Goal: Information Seeking & Learning: Learn about a topic

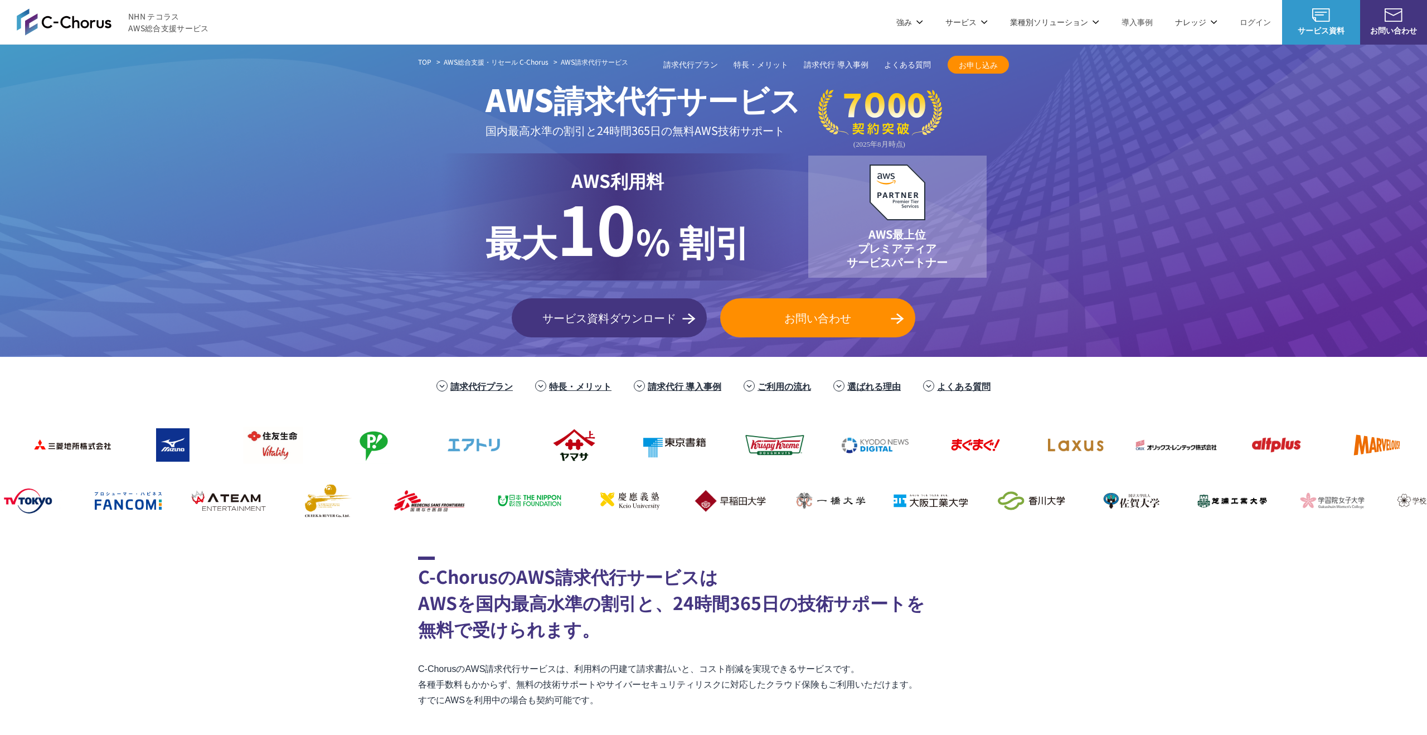
click at [66, 26] on img at bounding box center [64, 21] width 95 height 27
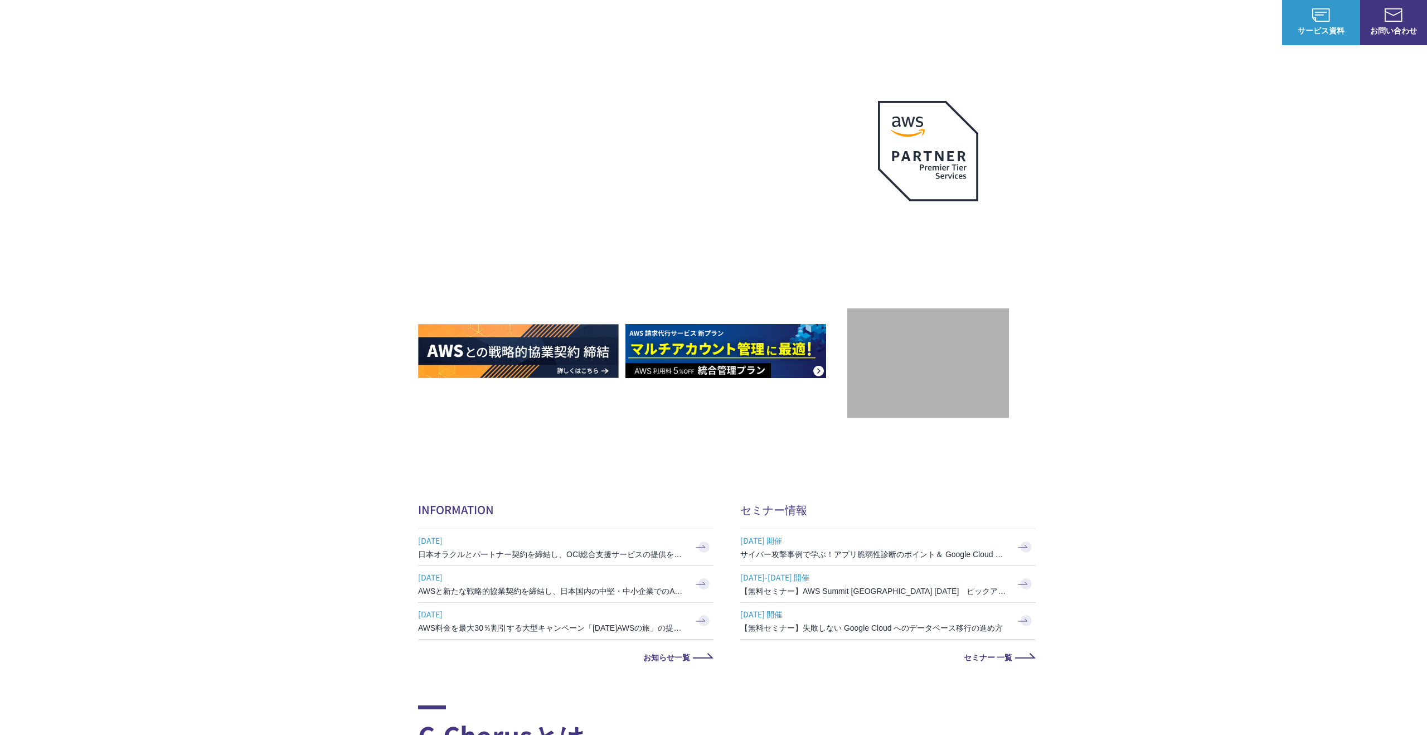
click at [499, 353] on img at bounding box center [518, 351] width 201 height 54
